Goal: Task Accomplishment & Management: Manage account settings

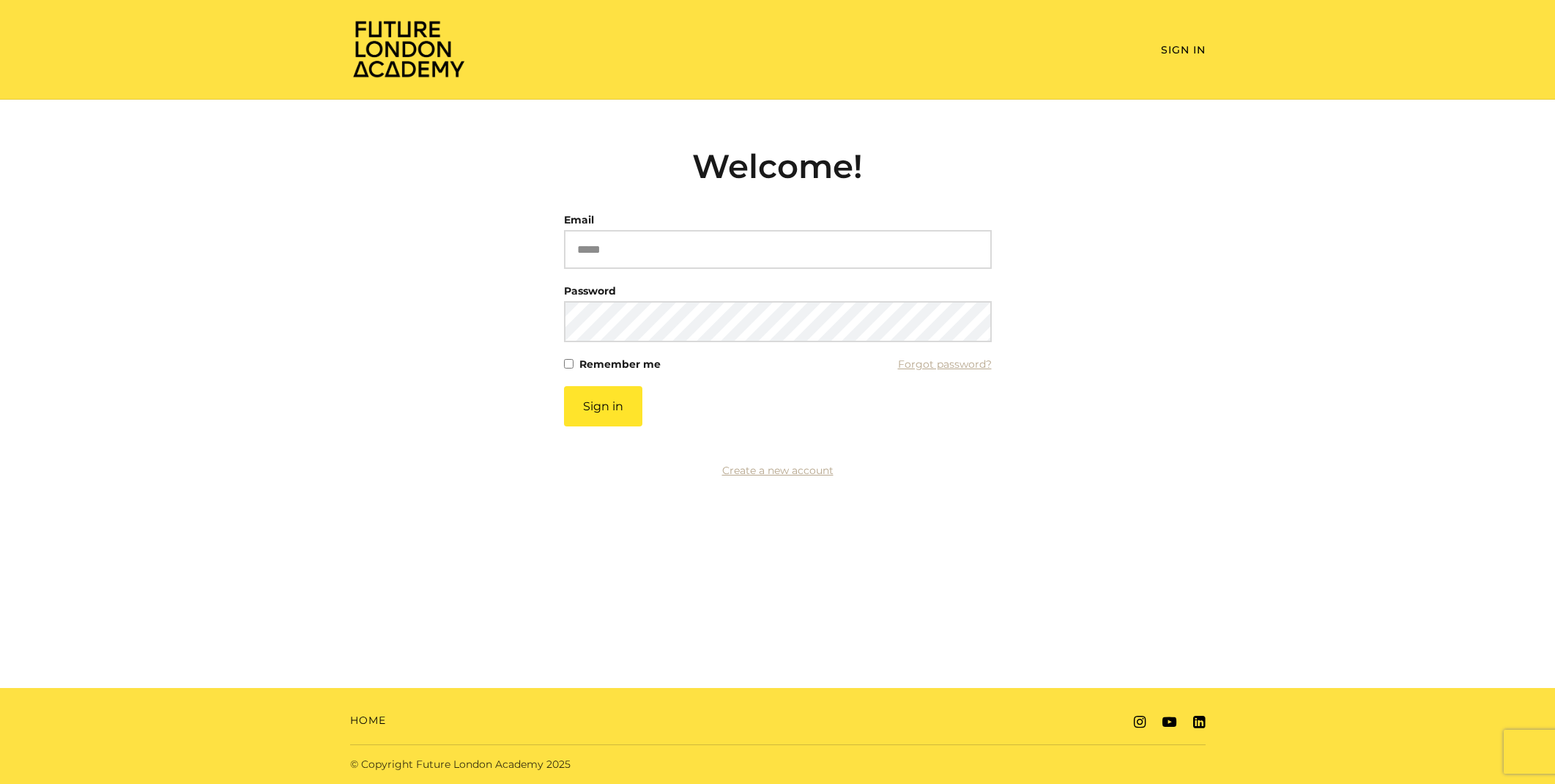
type input "**********"
click at [611, 227] on div "**********" at bounding box center [778, 239] width 428 height 59
click at [607, 412] on button "Sign in" at bounding box center [603, 406] width 79 height 40
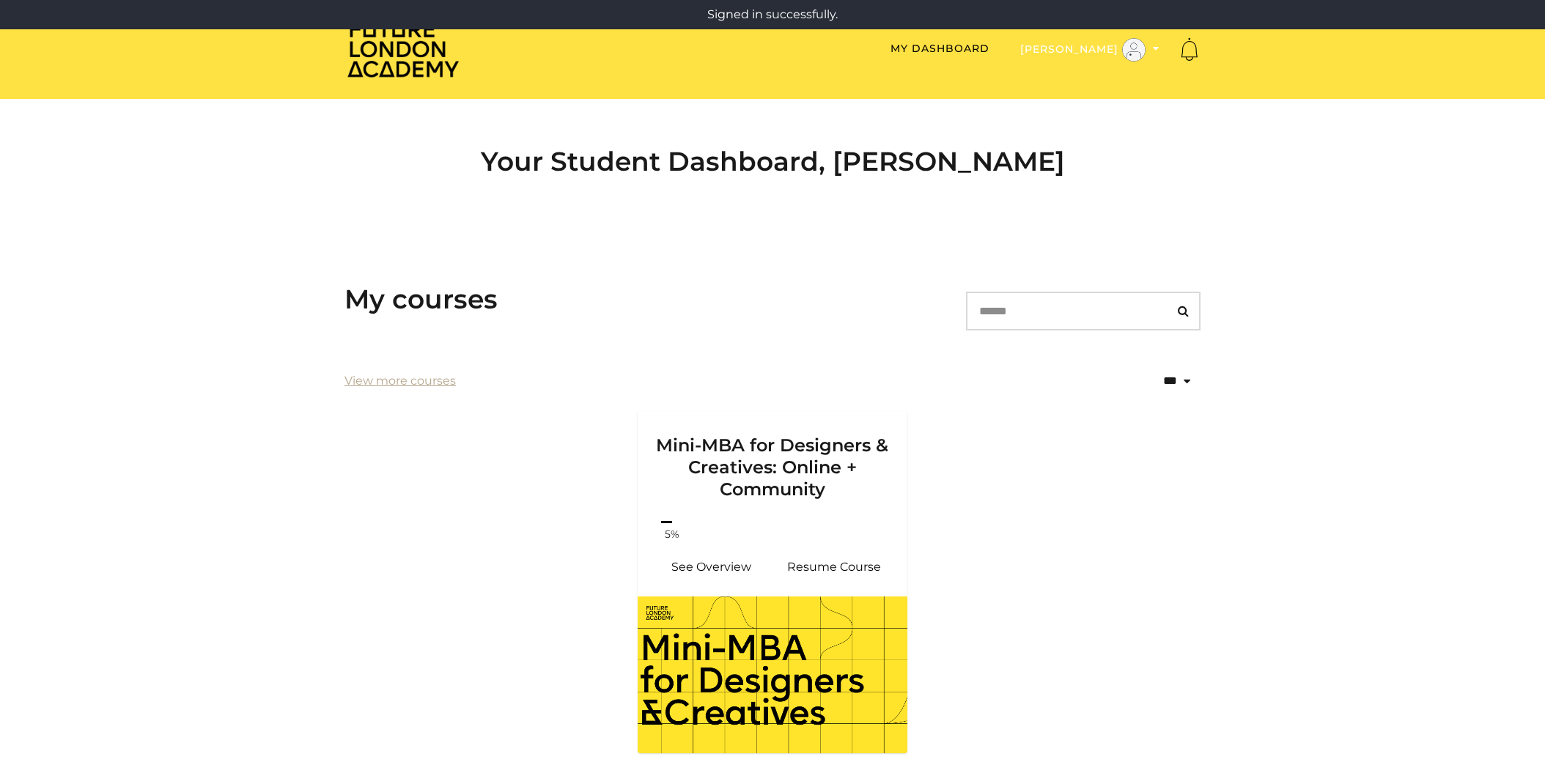
click at [1100, 44] on button "[PERSON_NAME]" at bounding box center [1089, 49] width 148 height 25
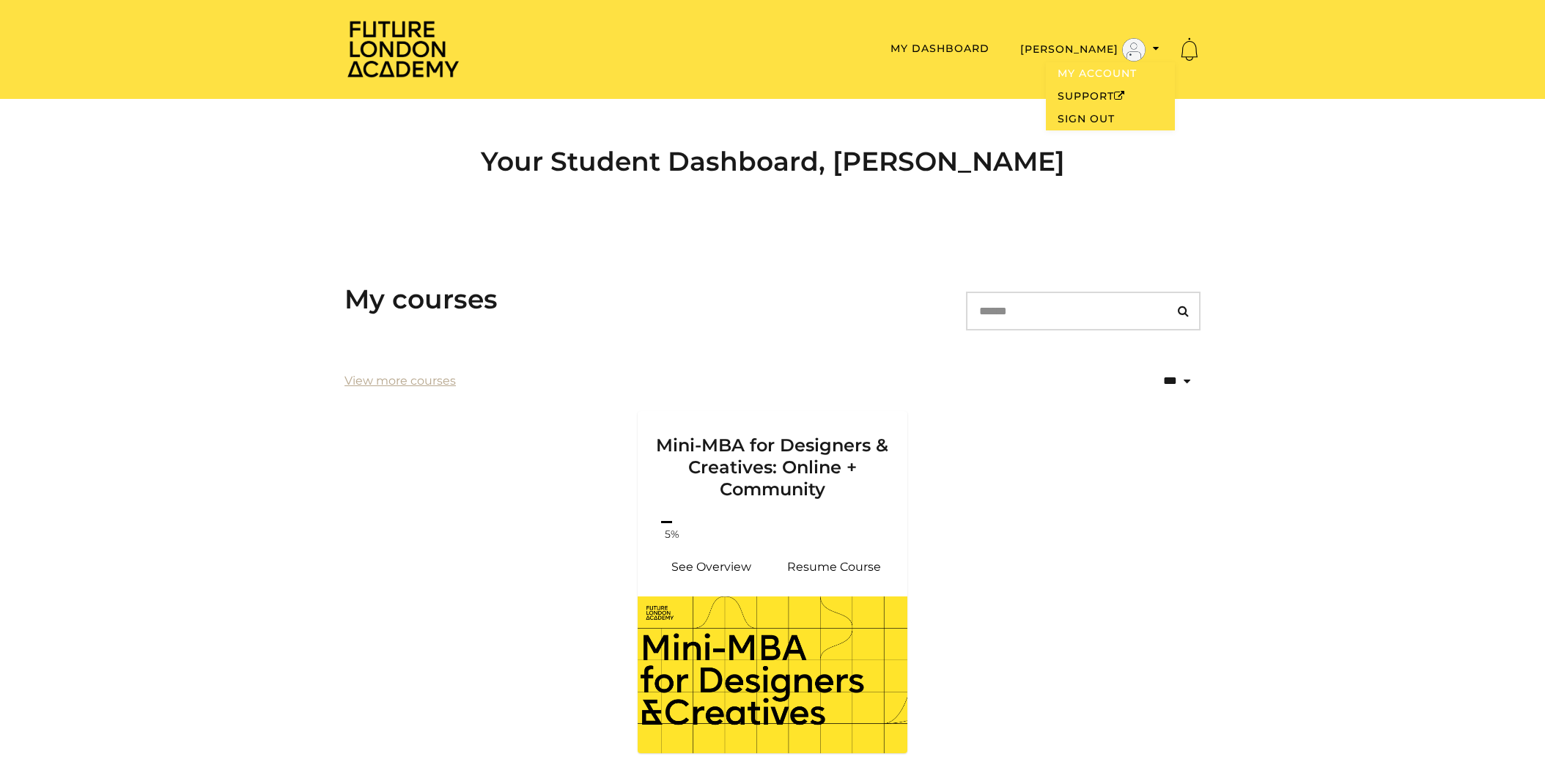
click at [1098, 74] on link "My Account" at bounding box center [1110, 74] width 129 height 23
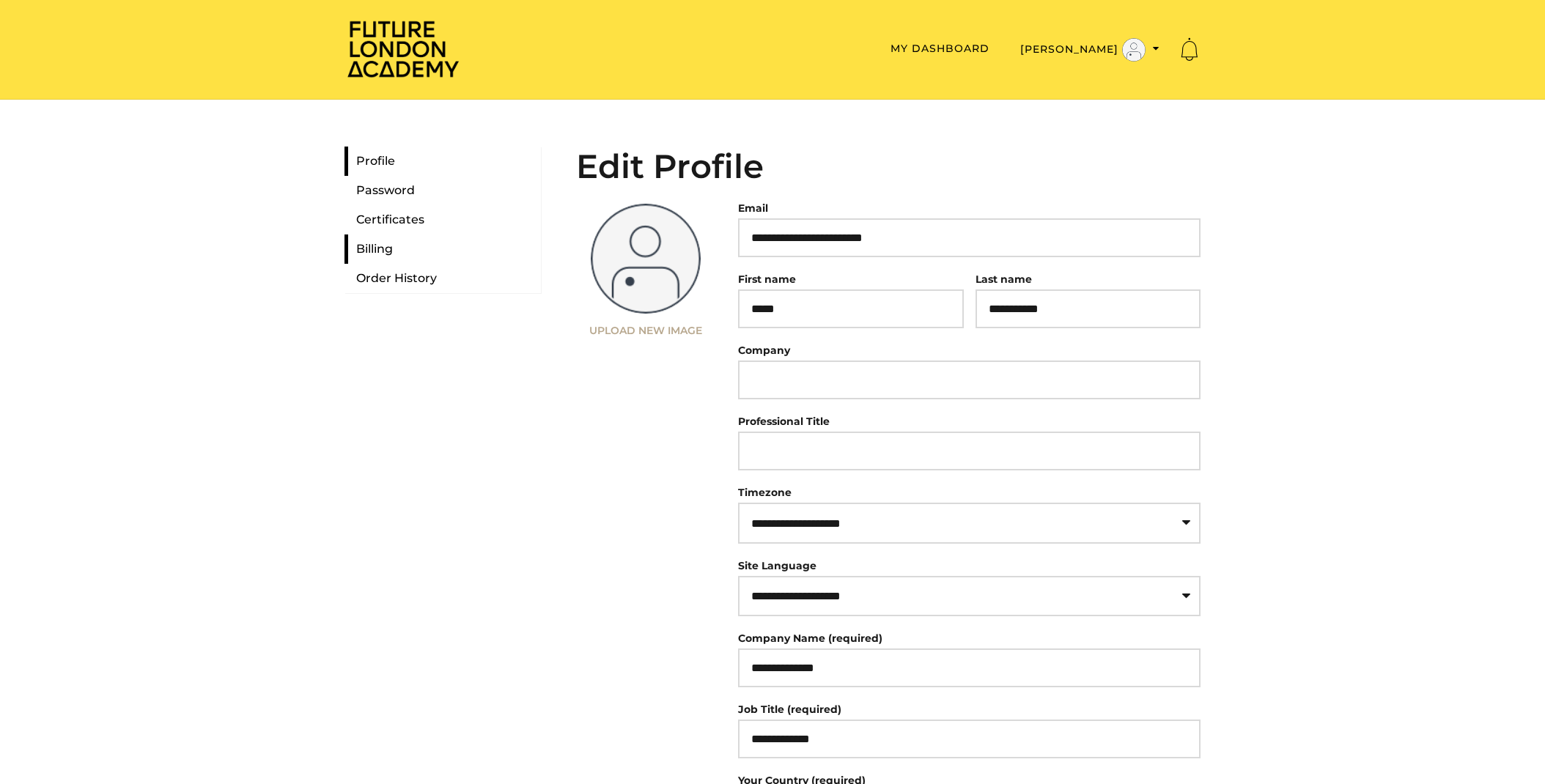
click at [373, 249] on link "Billing" at bounding box center [443, 249] width 197 height 29
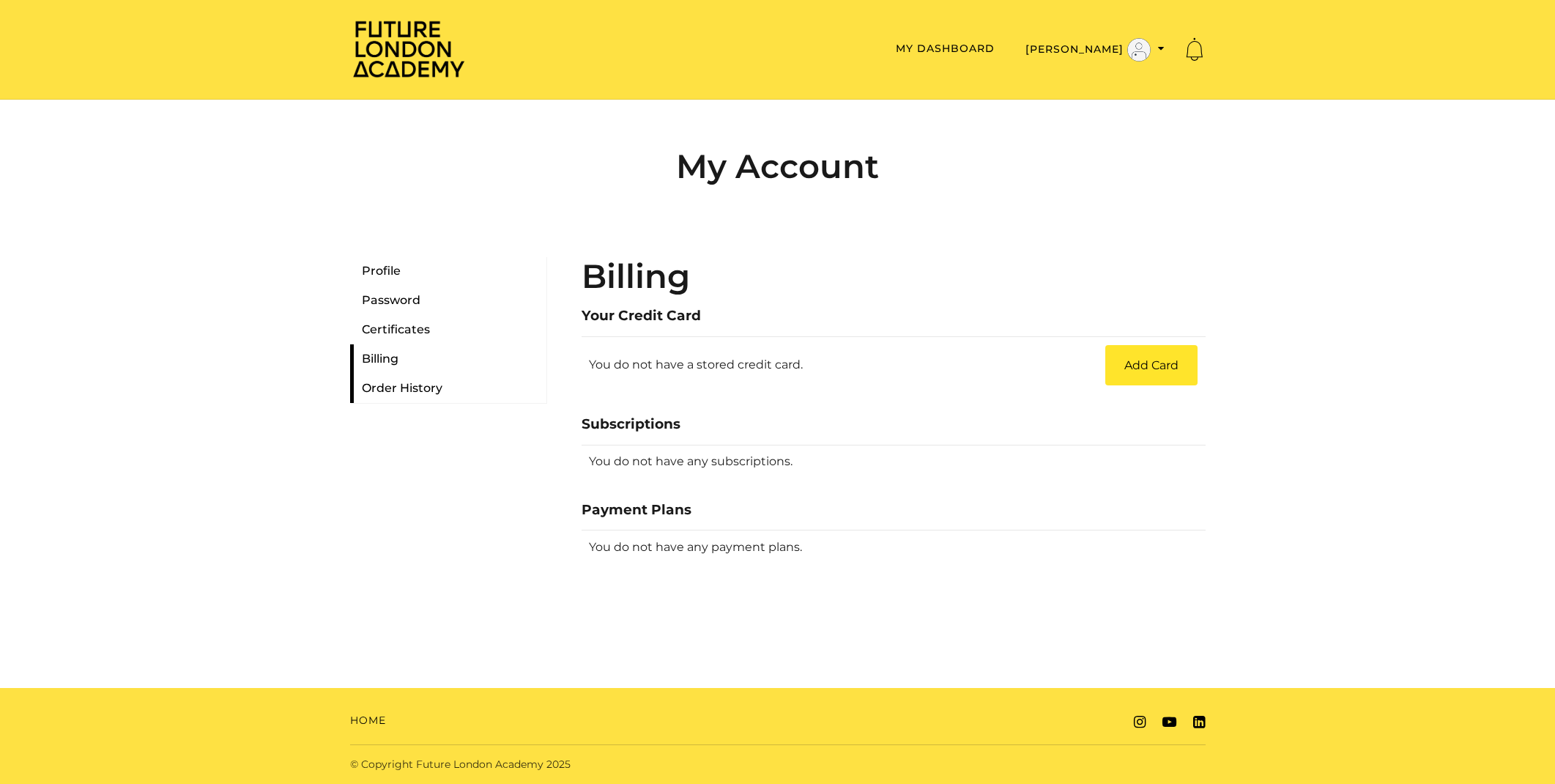
click at [404, 388] on link "Order History" at bounding box center [449, 388] width 197 height 29
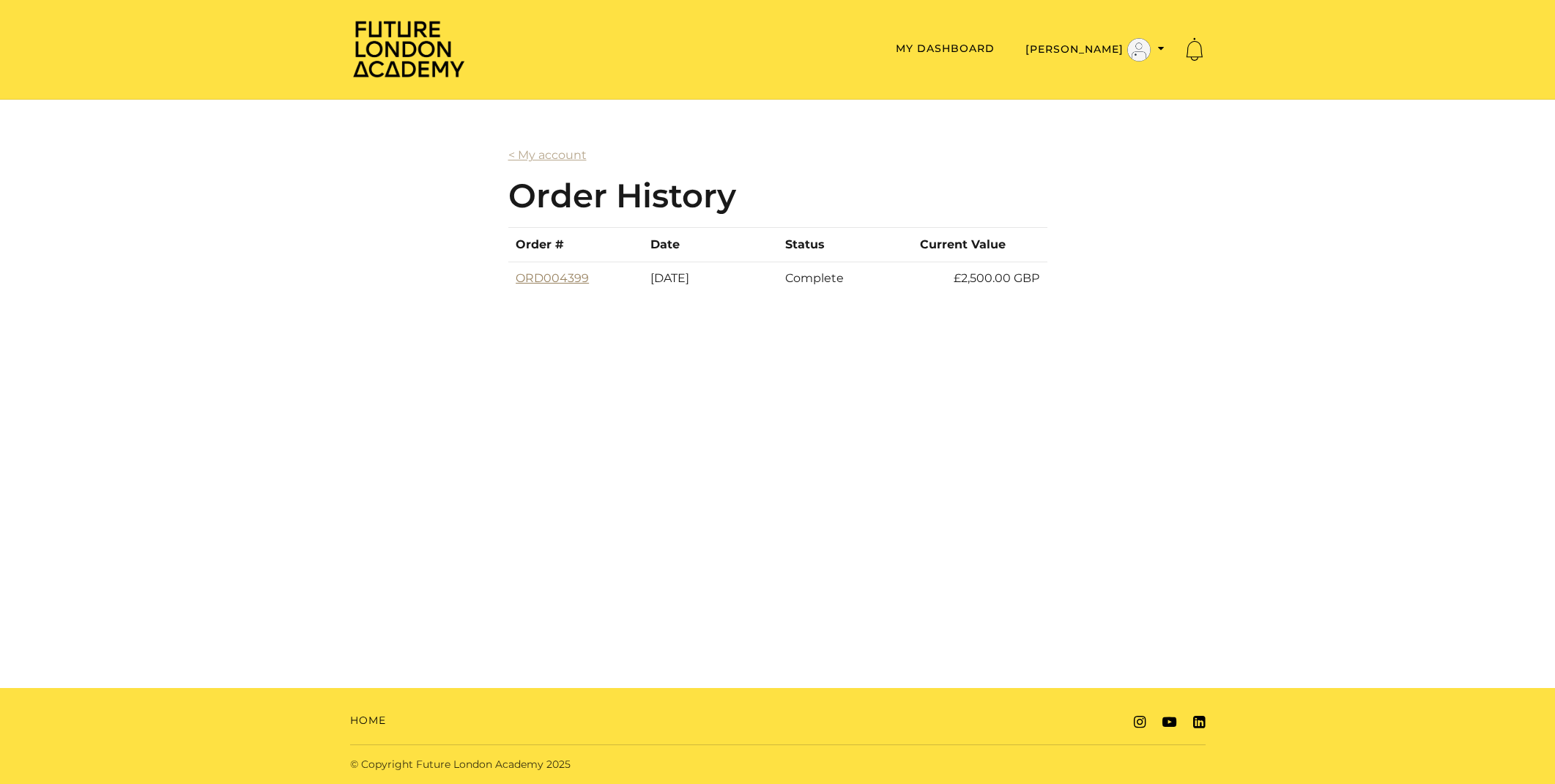
click at [566, 276] on link "ORD004399" at bounding box center [552, 278] width 73 height 14
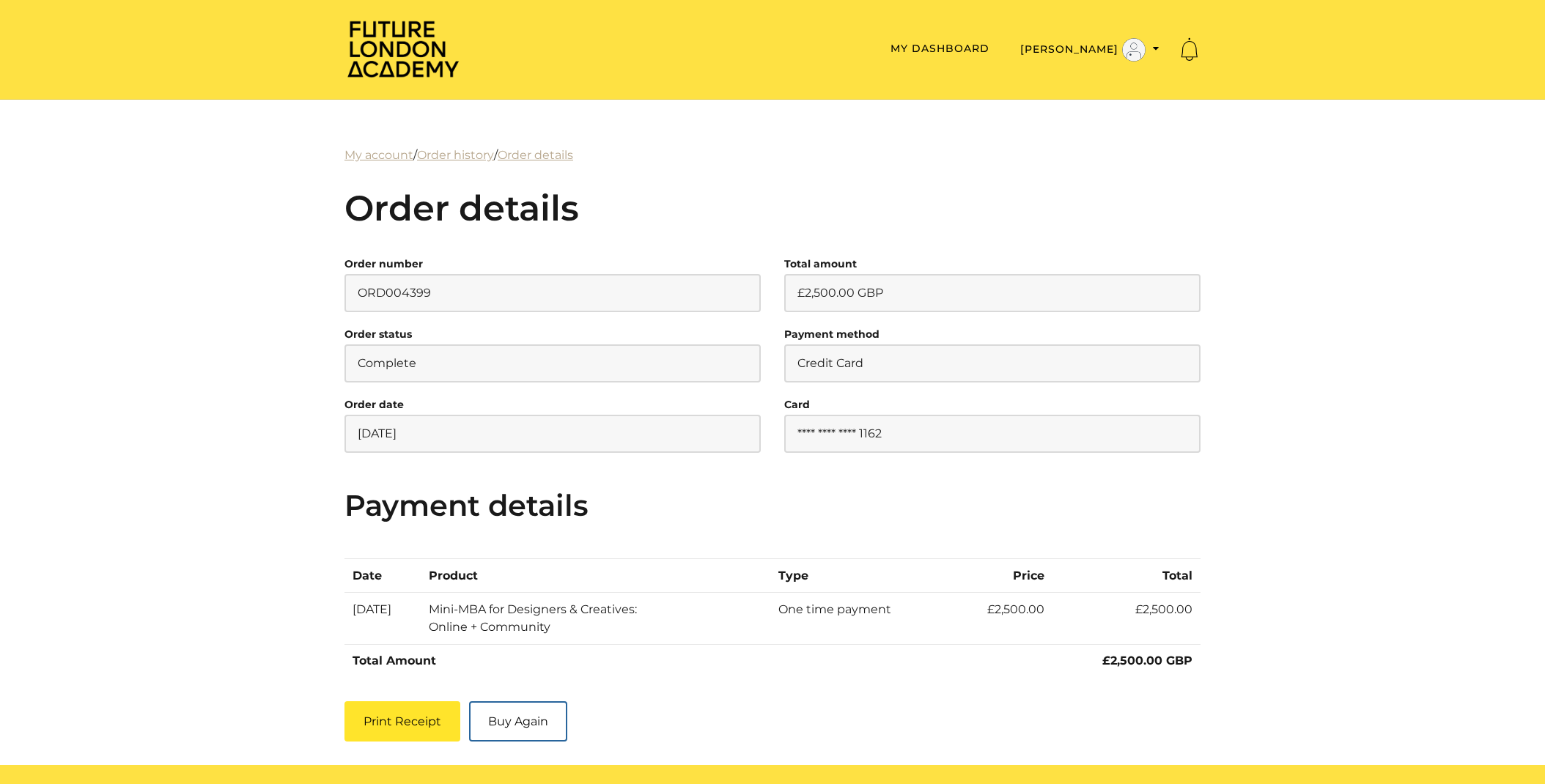
scroll to position [77, 0]
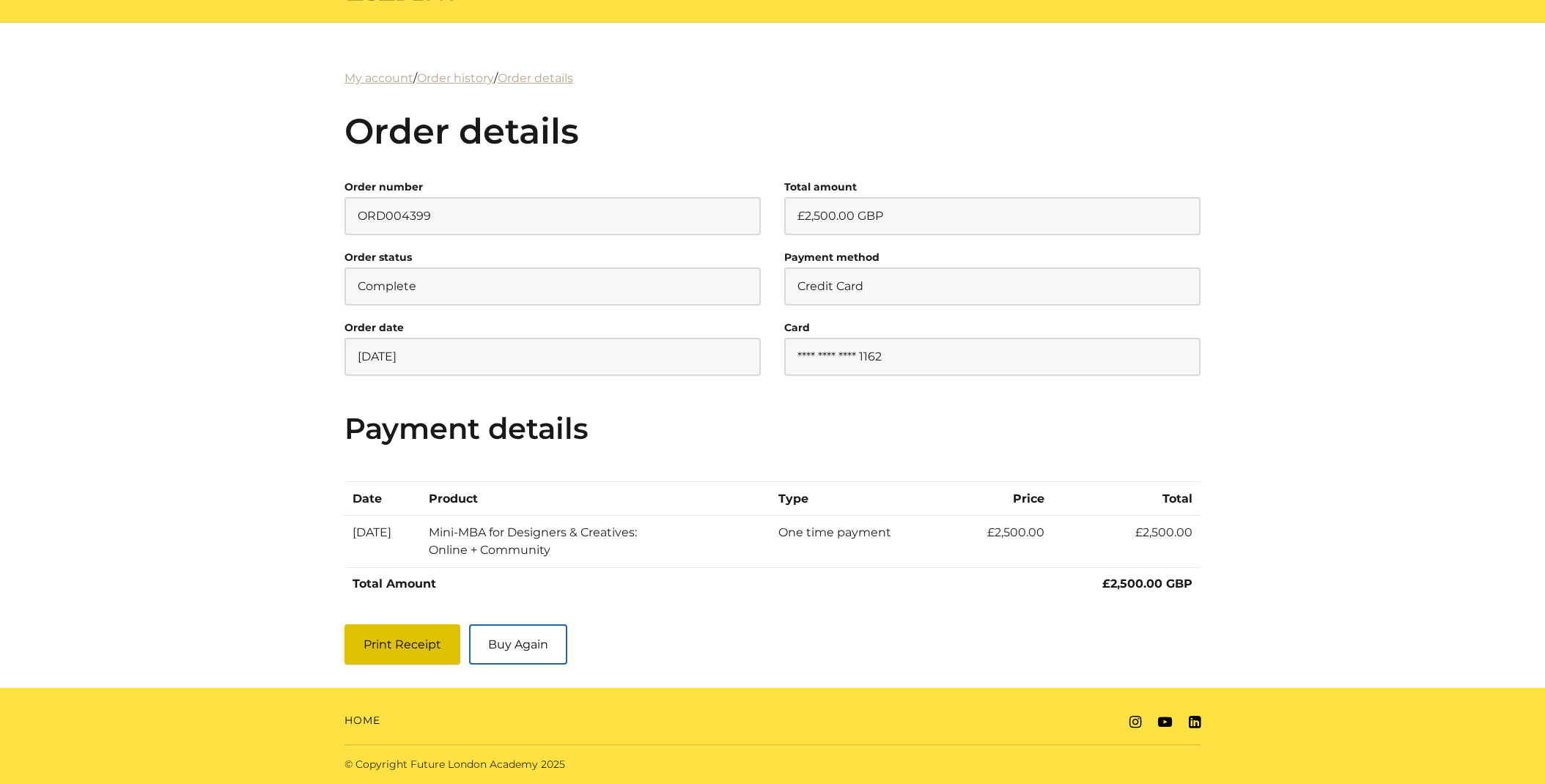
click at [415, 648] on button "Print Receipt" at bounding box center [402, 644] width 116 height 40
click at [1046, 534] on td "£2,500.00" at bounding box center [1001, 541] width 102 height 52
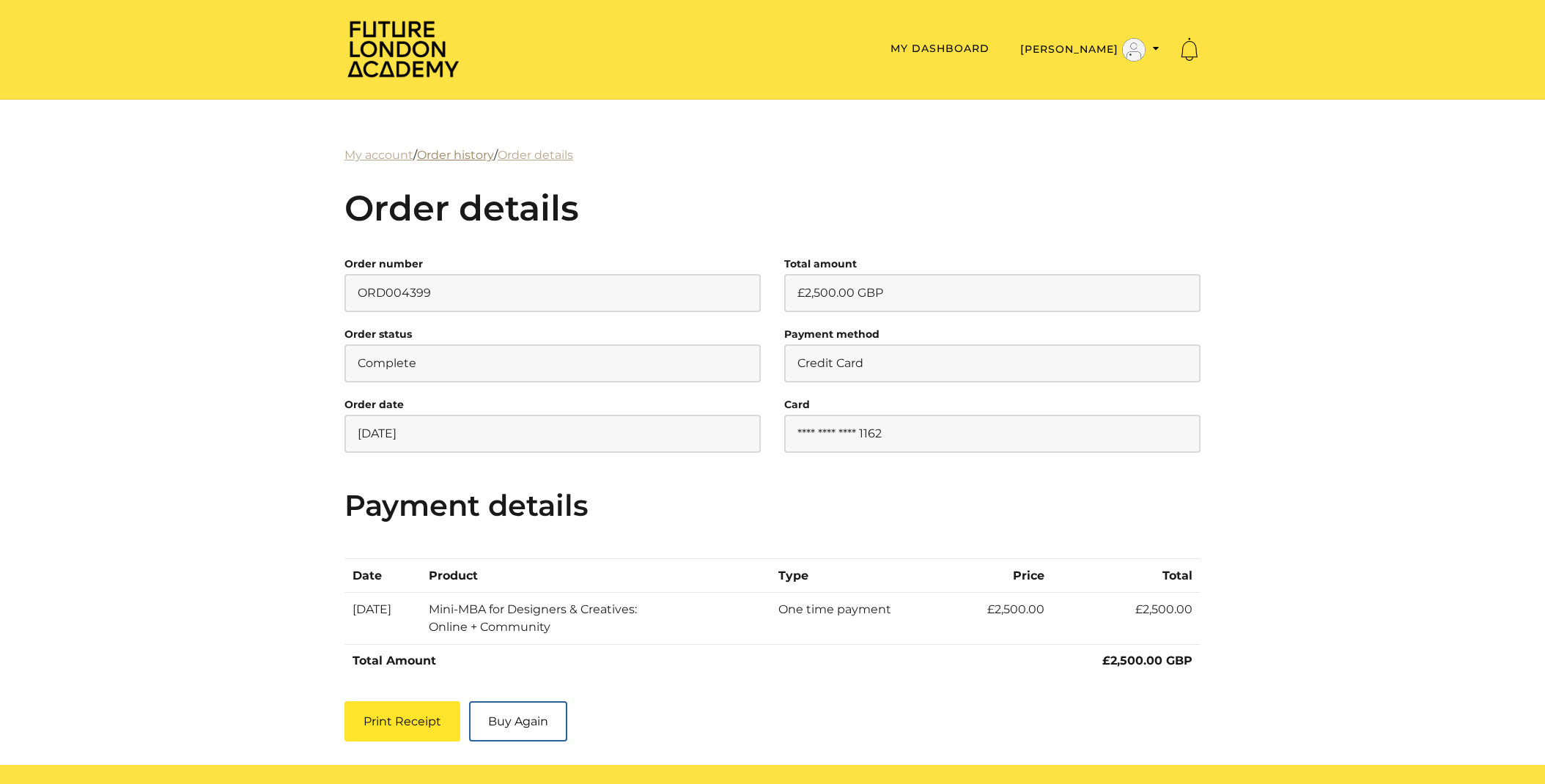
click at [458, 157] on link "Order history" at bounding box center [455, 155] width 77 height 14
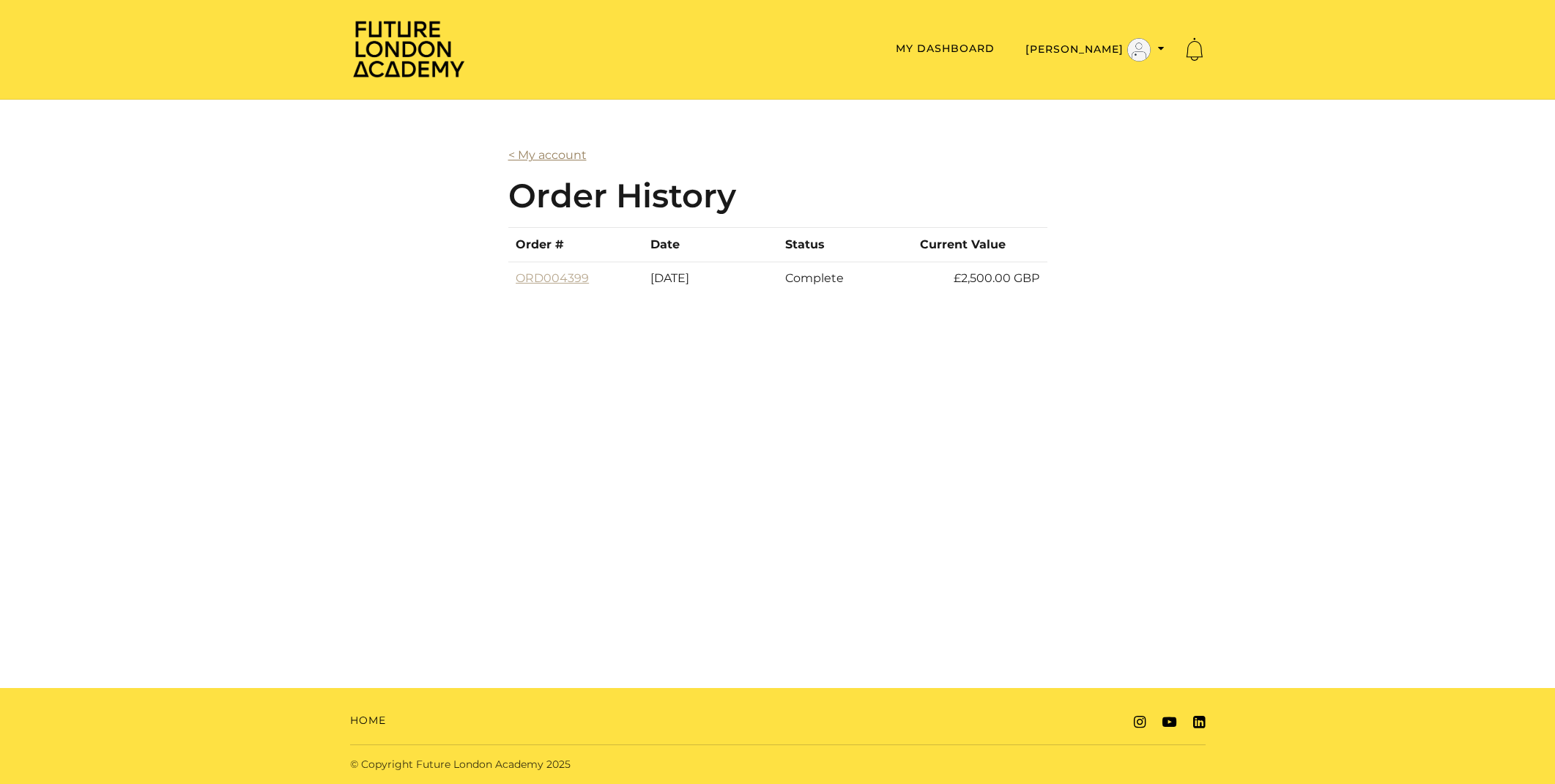
click at [556, 157] on link "< My account" at bounding box center [547, 155] width 79 height 14
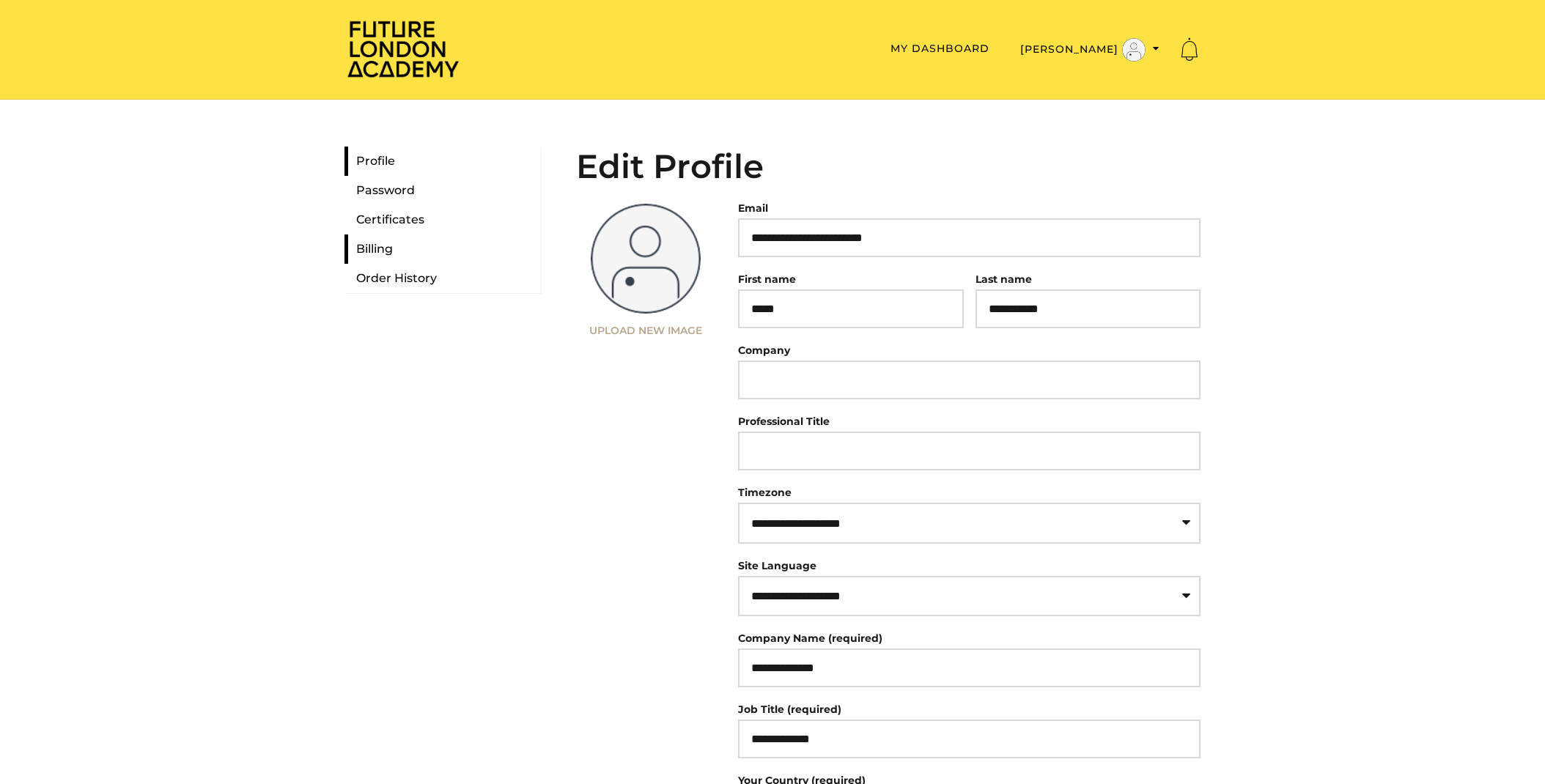
click at [386, 247] on link "Billing" at bounding box center [443, 249] width 197 height 29
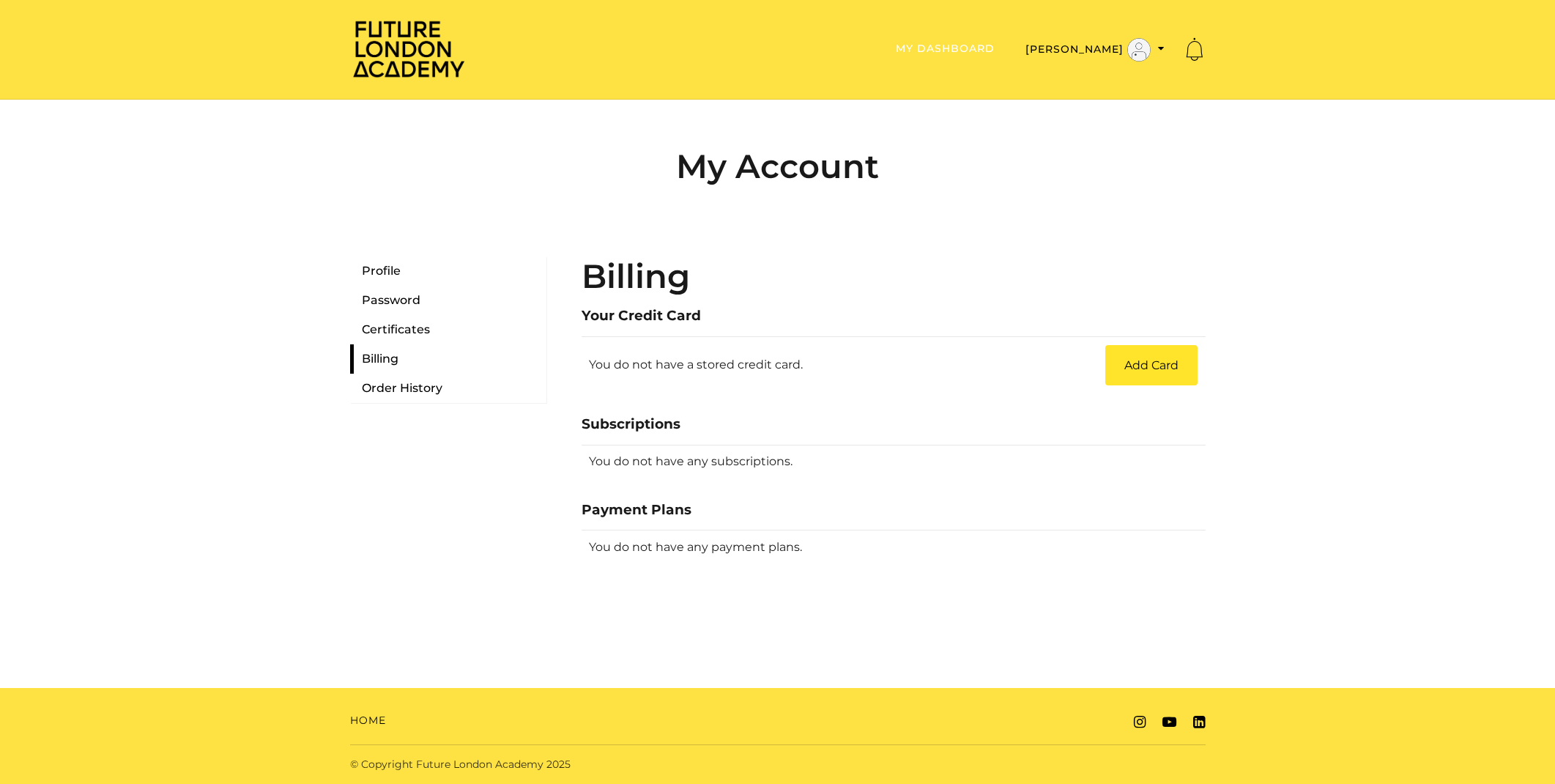
click at [995, 44] on link "My Dashboard" at bounding box center [945, 48] width 99 height 13
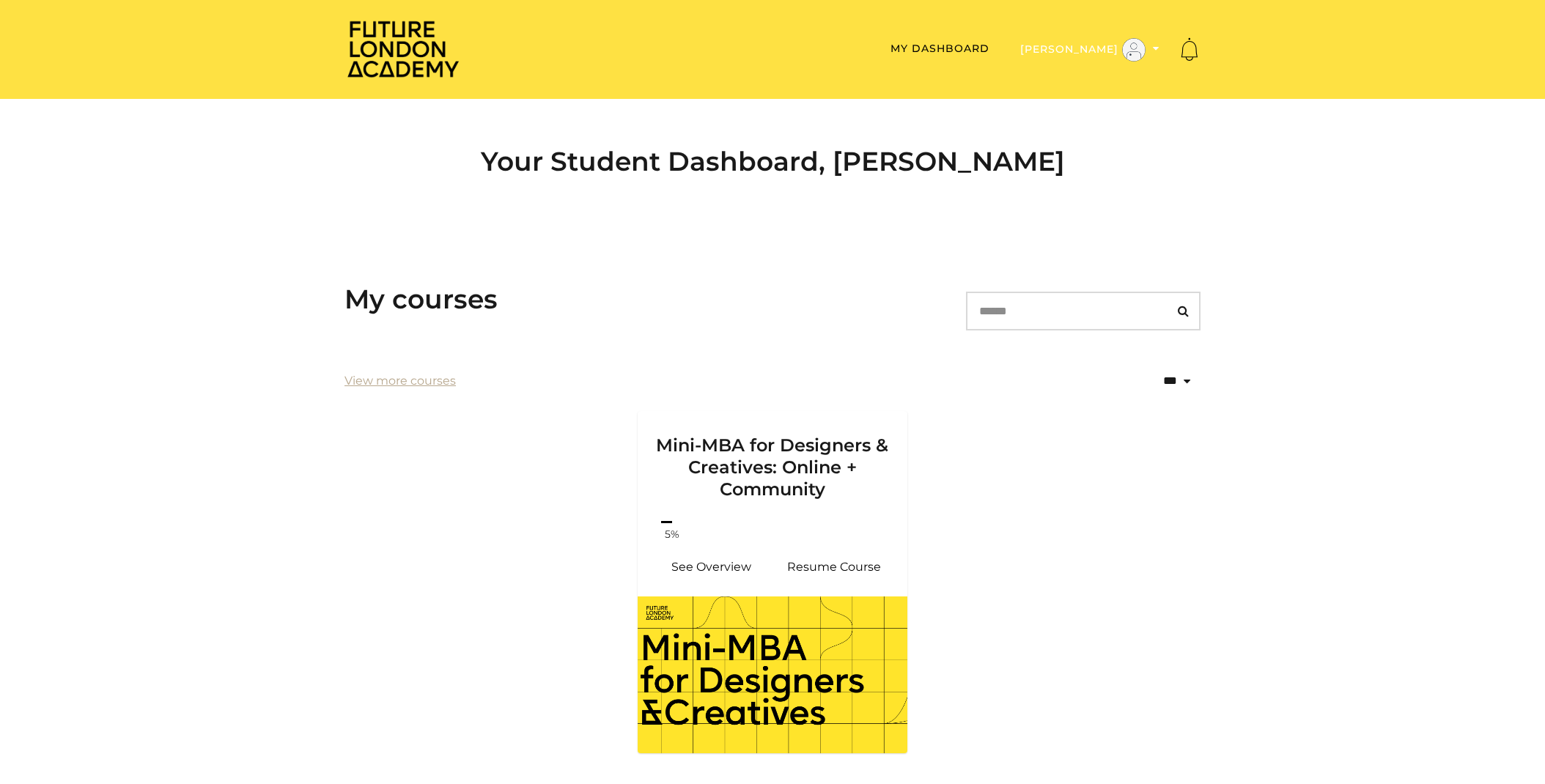
click at [1102, 52] on button "[PERSON_NAME]" at bounding box center [1089, 49] width 148 height 25
click at [1098, 71] on link "My Account" at bounding box center [1110, 74] width 129 height 23
